Goal: Task Accomplishment & Management: Manage account settings

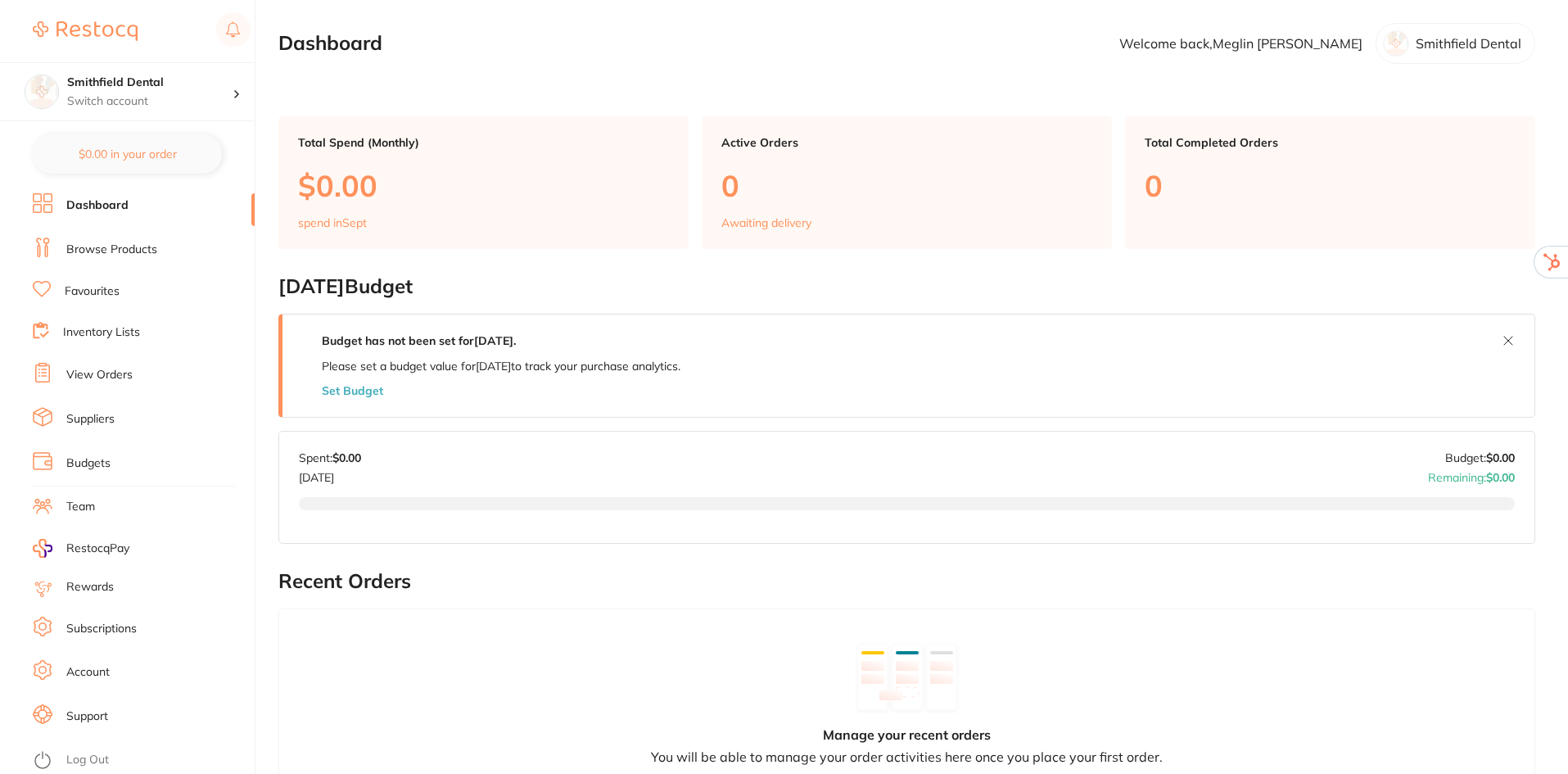
click at [106, 670] on link "Account" at bounding box center [87, 672] width 44 height 16
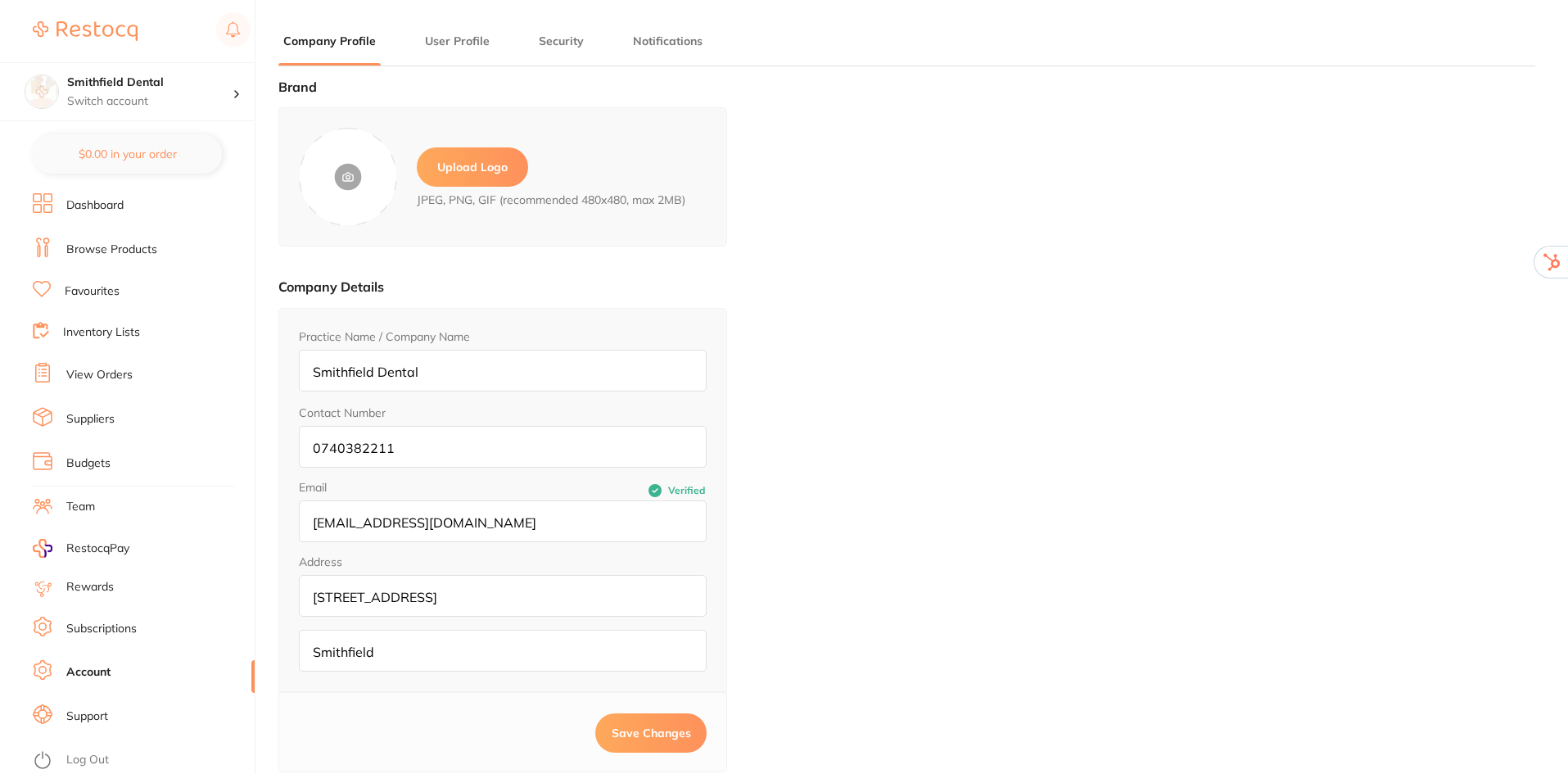
type input "Meglin"
type input "Rathnasamy"
type input "meglin@smithfielddental.com.au"
click at [490, 175] on label "Upload Logo" at bounding box center [472, 167] width 111 height 39
click at [0, 0] on input "file" at bounding box center [0, 0] width 0 height 0
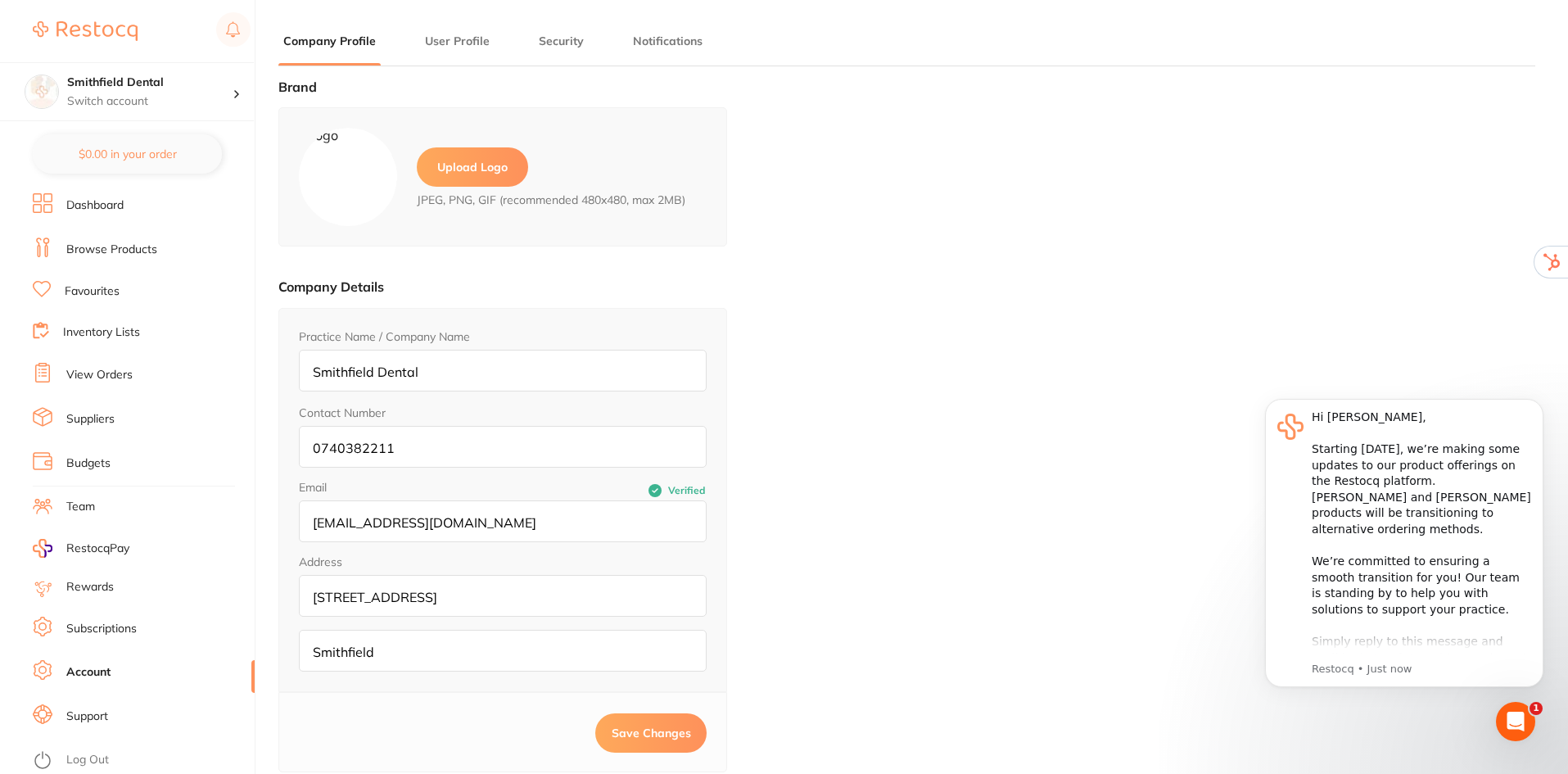
click at [648, 728] on span "Save Changes" at bounding box center [651, 732] width 79 height 15
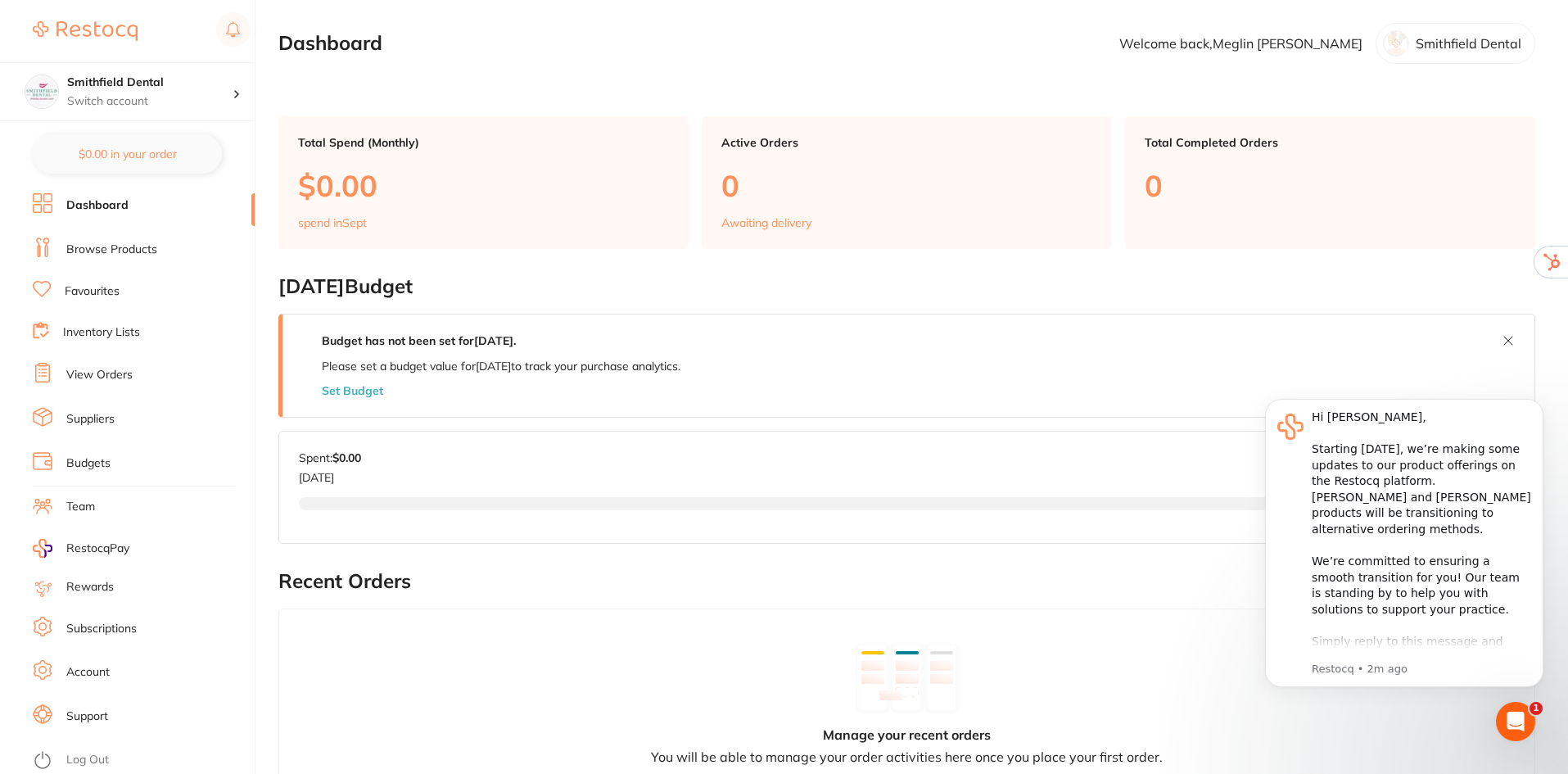
click at [95, 668] on link "Account" at bounding box center [87, 672] width 44 height 16
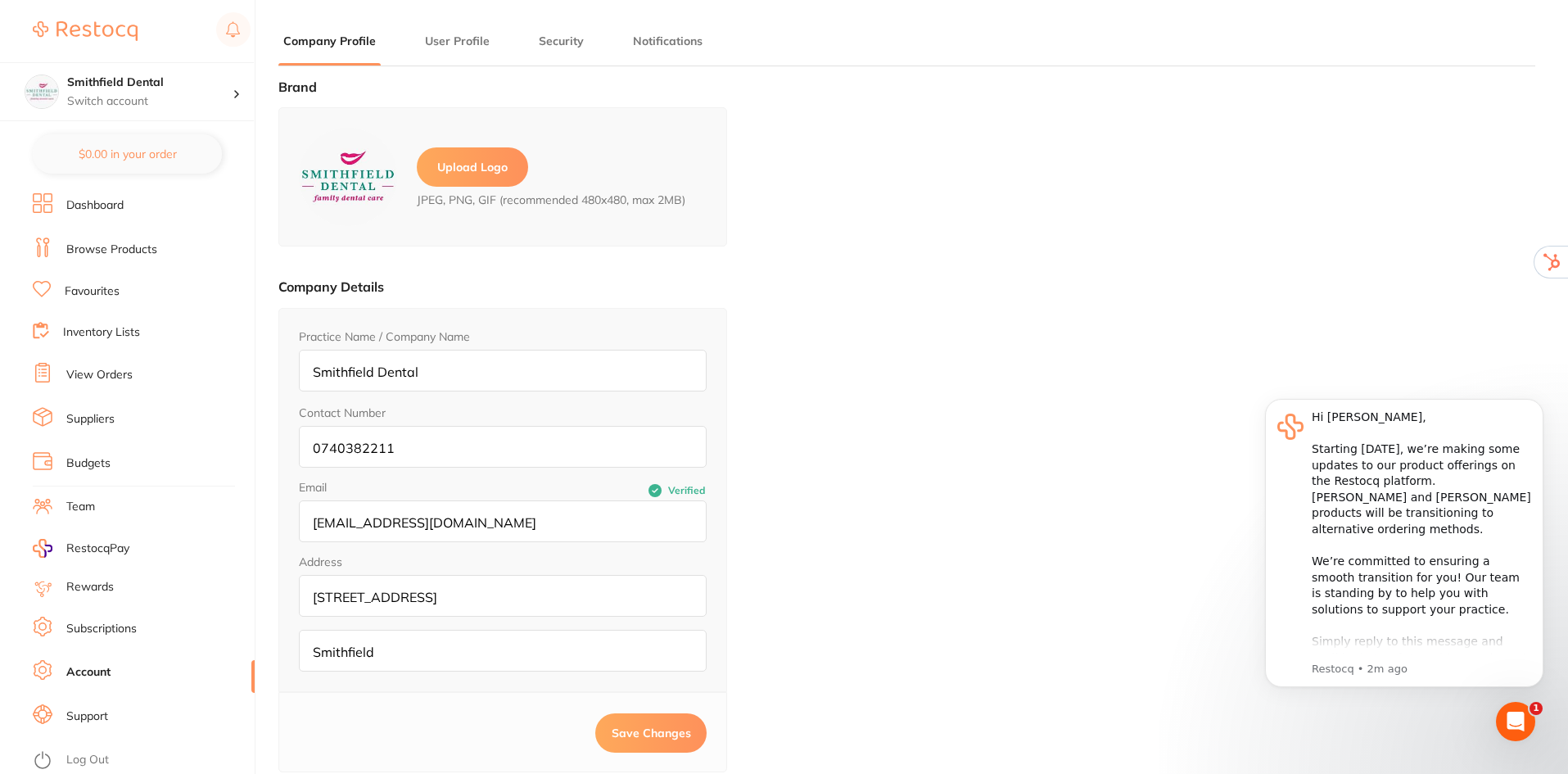
type input "Meglin"
type input "Rathnasamy"
type input "meglin@smithfielddental.com.au"
paste input "QLD 4878"
type input "Smithfield QLD 4878"
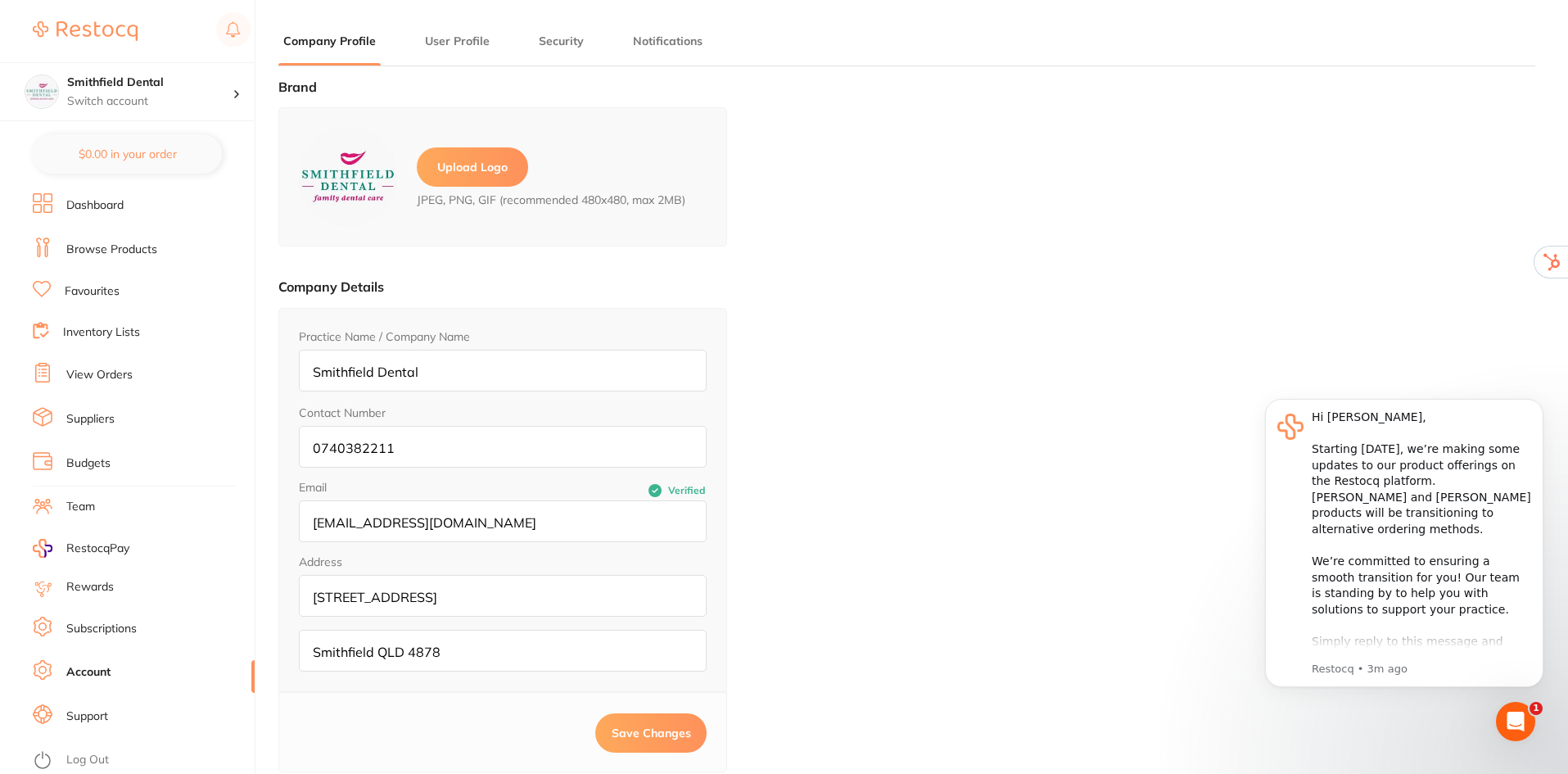
click at [312, 595] on input "12 Danbulan St, 1" at bounding box center [502, 596] width 408 height 42
click at [502, 592] on input "1/12 Danbulan St, 1" at bounding box center [502, 596] width 408 height 42
type input "1/12 Danbulan St,"
click at [628, 736] on span "Save Changes" at bounding box center [651, 732] width 79 height 15
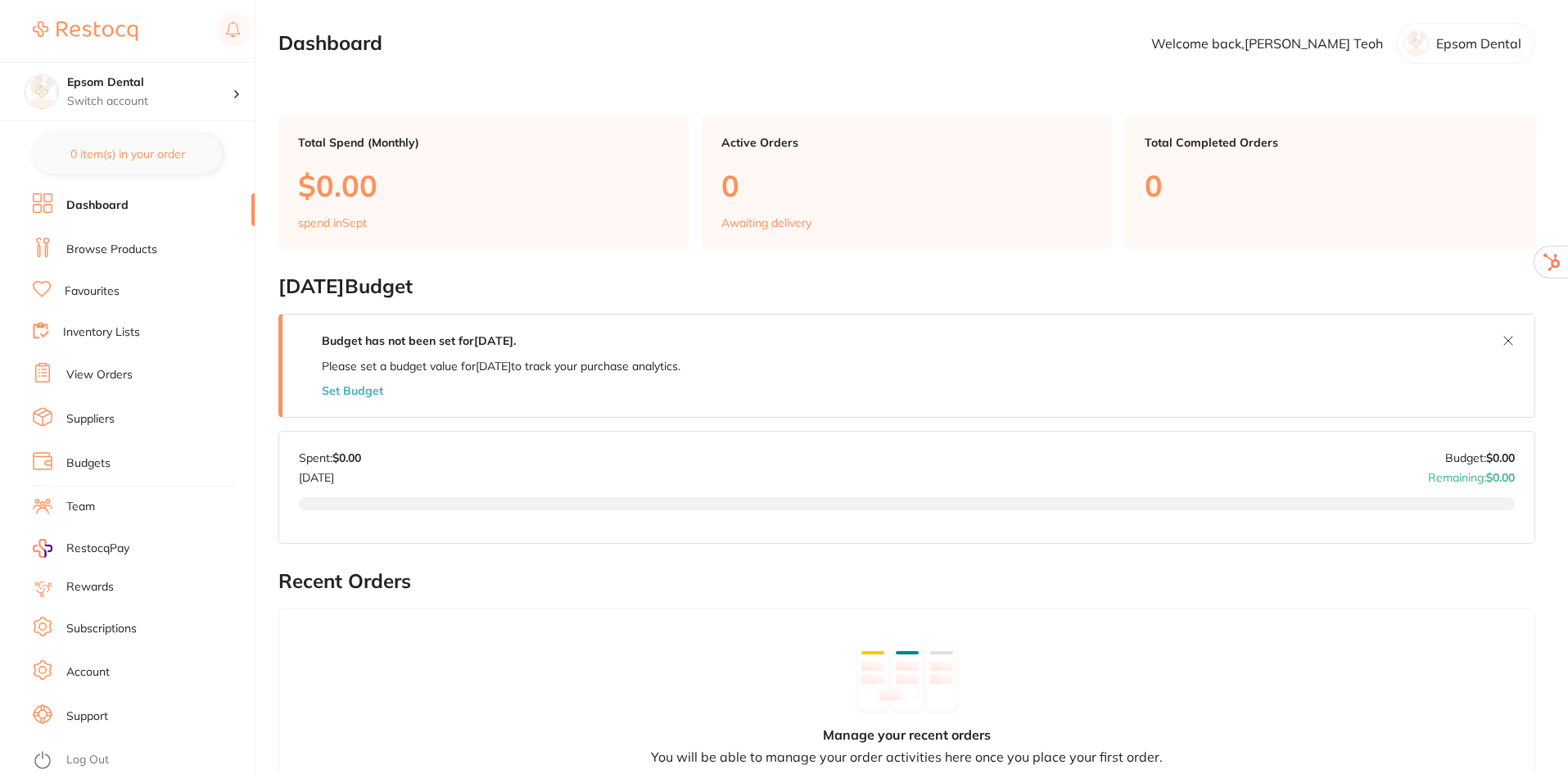
click at [99, 672] on link "Account" at bounding box center [87, 672] width 44 height 16
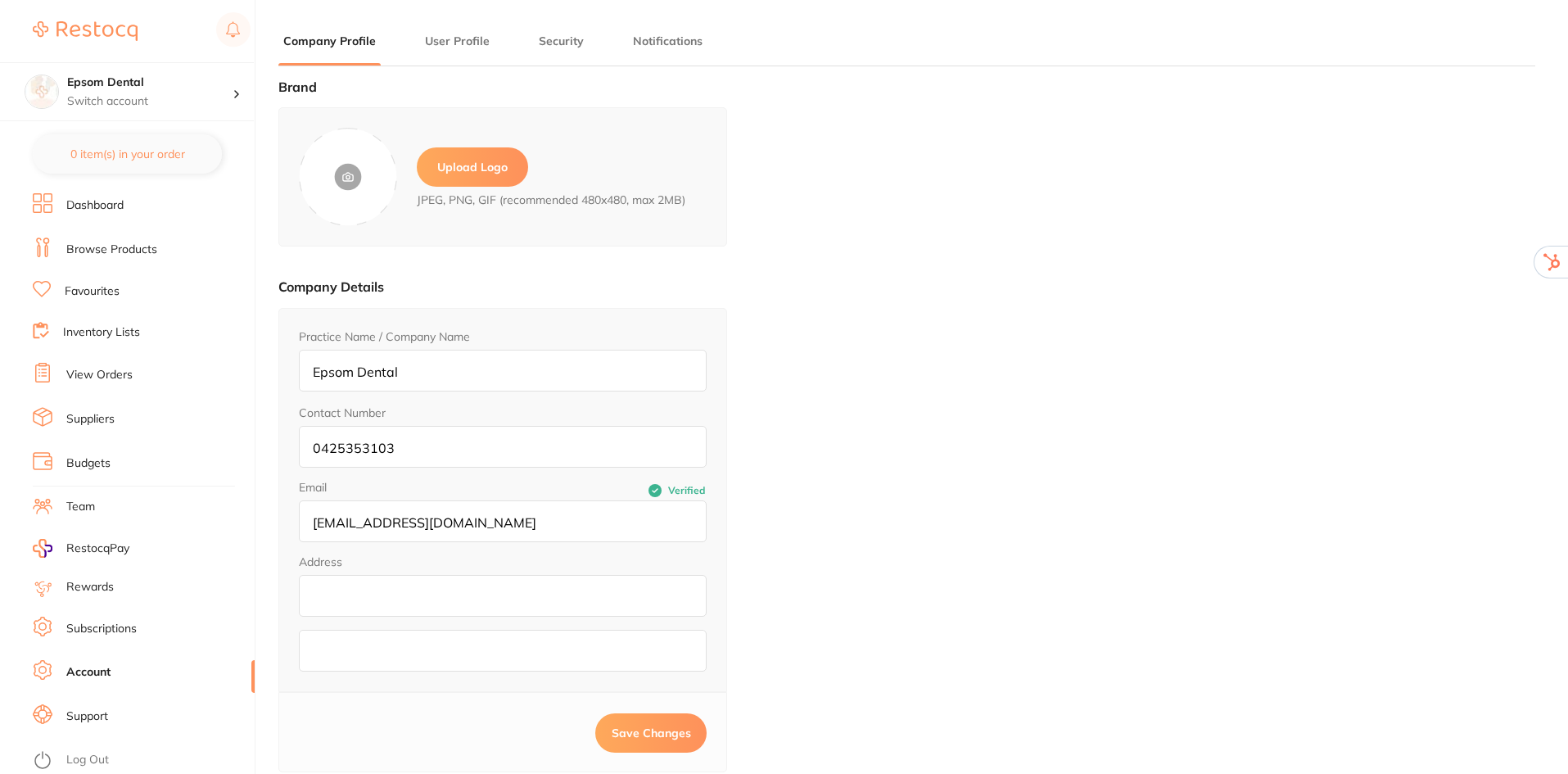
type input "Ken"
type input "Teoh"
type input "kennekt@hotmail.com"
paste input "72 Midland Hwy, Epsom VIC"
drag, startPoint x: 502, startPoint y: 598, endPoint x: 421, endPoint y: 602, distance: 81.1
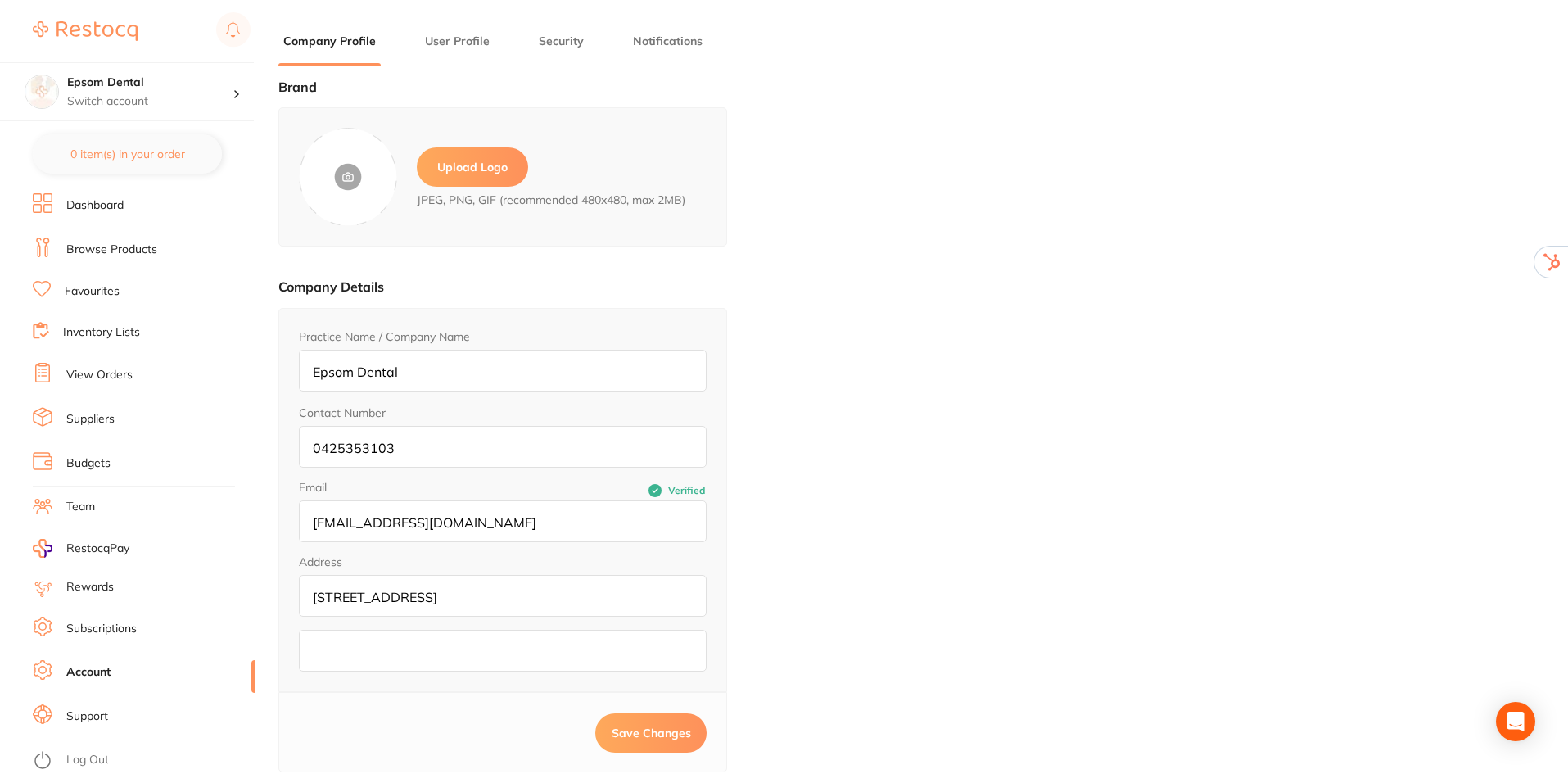
click at [421, 602] on input "72 Midland Hwy, Epsom VIC" at bounding box center [502, 596] width 408 height 42
type input "72 Midland Hwy,"
paste input "Epsom VIC"
type input "Epsom VIC"
click at [473, 176] on label "Upload Logo" at bounding box center [472, 167] width 111 height 39
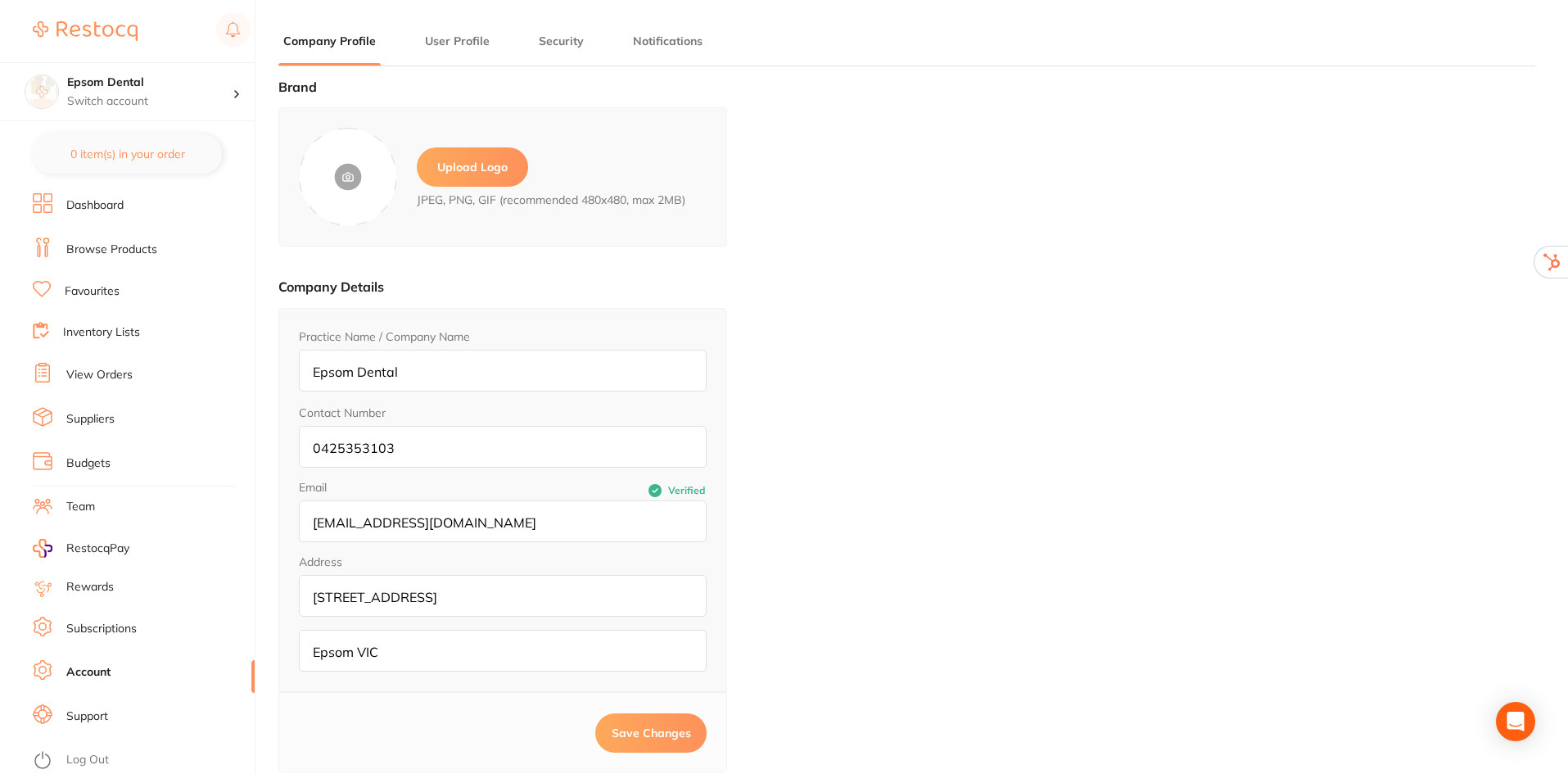
click at [0, 0] on input "file" at bounding box center [0, 0] width 0 height 0
click at [648, 735] on span "Save Changes" at bounding box center [651, 732] width 79 height 15
click at [512, 158] on label "Upload Logo" at bounding box center [472, 167] width 111 height 39
click at [0, 0] on input "file" at bounding box center [0, 0] width 0 height 0
click at [621, 734] on span "Save Changes" at bounding box center [651, 732] width 79 height 15
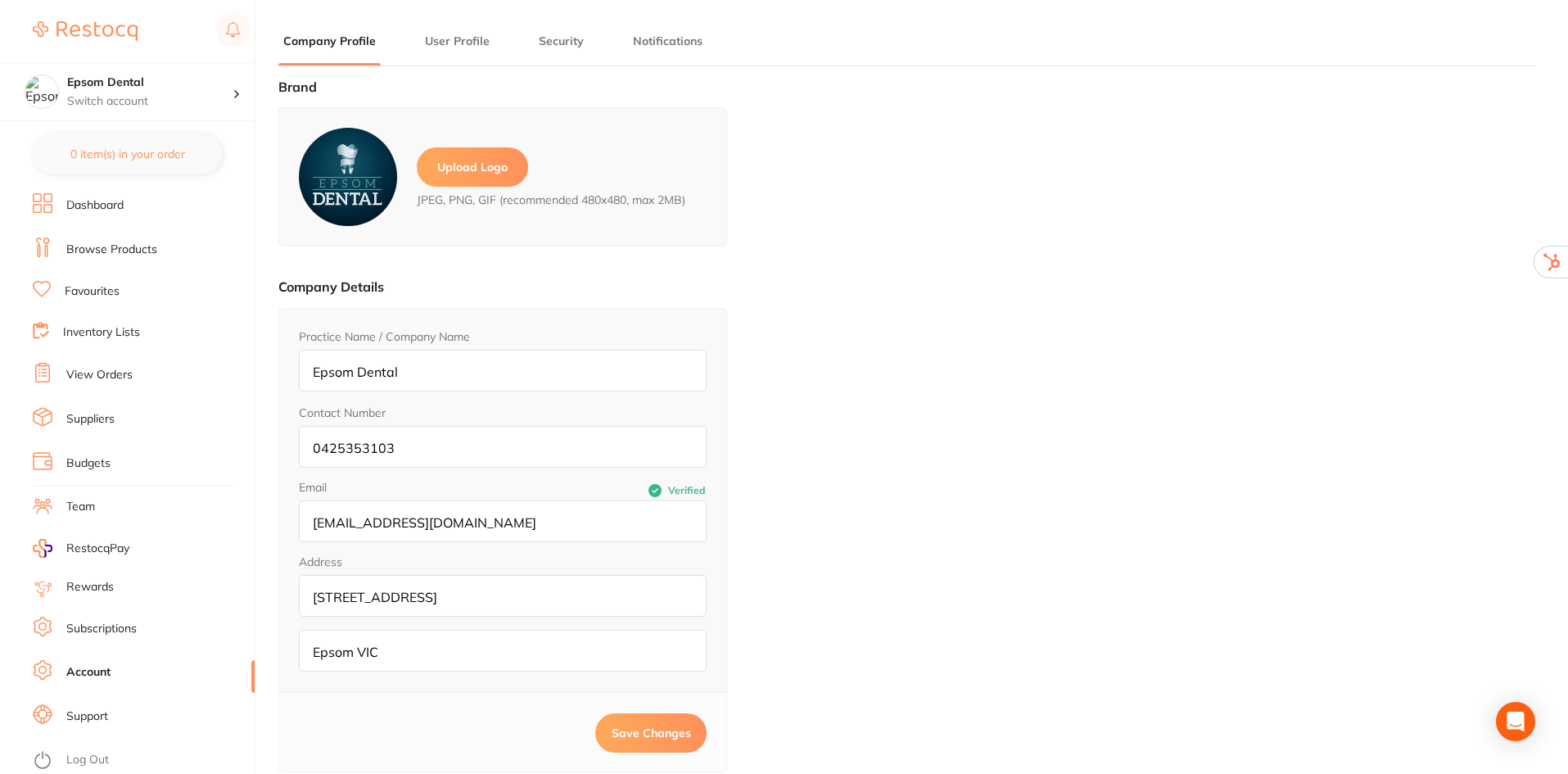
click at [673, 735] on button "Save Changes" at bounding box center [650, 733] width 111 height 39
click at [75, 758] on link "Log Out" at bounding box center [87, 760] width 43 height 16
